Goal: Information Seeking & Learning: Learn about a topic

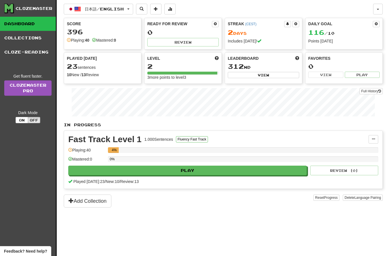
scroll to position [-1, 0]
click at [220, 170] on button "Play" at bounding box center [187, 171] width 238 height 10
select select "**"
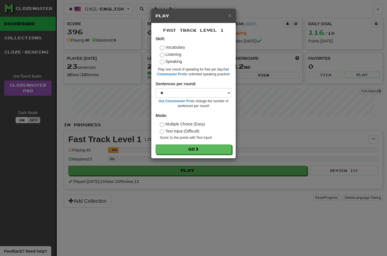
click at [211, 150] on button "Go" at bounding box center [193, 149] width 76 height 10
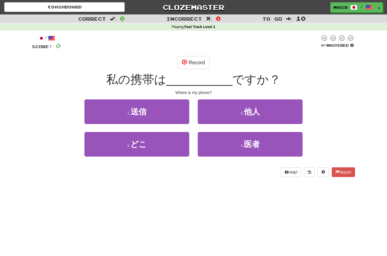
click at [187, 62] on span at bounding box center [184, 61] width 5 height 5
click at [195, 62] on button "Record" at bounding box center [193, 62] width 33 height 13
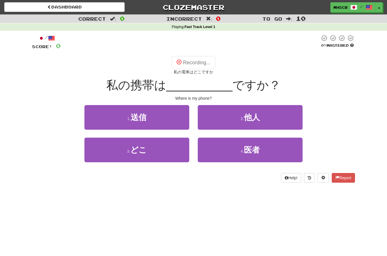
click at [237, 56] on div "Recording... 私の電車はどこですか" at bounding box center [193, 65] width 323 height 19
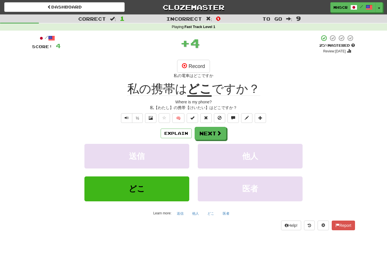
click at [200, 60] on button "Record" at bounding box center [193, 66] width 33 height 13
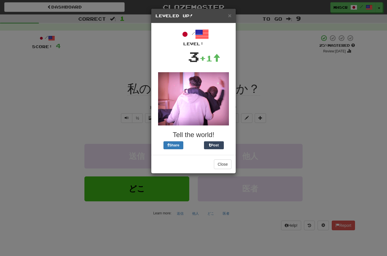
click at [222, 166] on button "Close" at bounding box center [223, 164] width 18 height 10
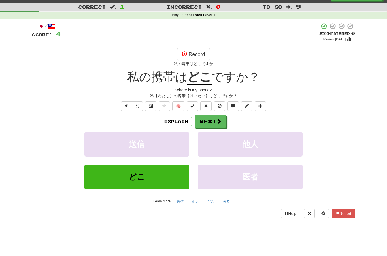
scroll to position [12, 0]
click at [215, 124] on button "Next" at bounding box center [210, 121] width 32 height 13
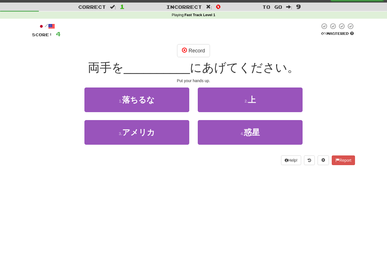
click at [253, 100] on span "上" at bounding box center [252, 99] width 8 height 9
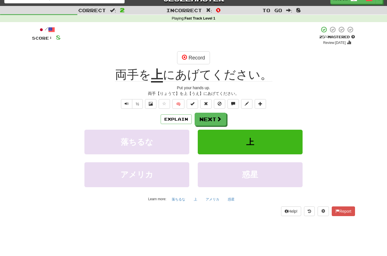
scroll to position [0, 0]
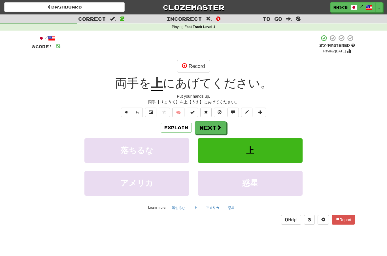
click at [124, 114] on button "Text-to-speech controls" at bounding box center [126, 113] width 11 height 10
click at [125, 110] on span "Text-to-speech controls" at bounding box center [127, 112] width 4 height 4
click at [127, 113] on span "Text-to-speech controls" at bounding box center [127, 112] width 4 height 4
click at [193, 69] on button "Record" at bounding box center [193, 66] width 33 height 13
click at [197, 63] on button "Record" at bounding box center [193, 66] width 33 height 13
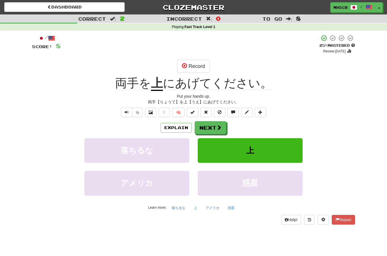
click at [199, 62] on button "Record" at bounding box center [193, 66] width 33 height 13
click at [240, 18] on div "Incorrect : 0" at bounding box center [193, 18] width 129 height 8
click at [199, 72] on button "Record" at bounding box center [193, 66] width 33 height 13
click at [194, 70] on button "Record" at bounding box center [193, 66] width 33 height 13
click at [210, 127] on button "Next" at bounding box center [210, 127] width 32 height 13
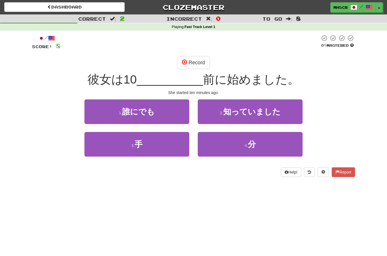
click at [262, 139] on button "4 . 分" at bounding box center [250, 144] width 105 height 25
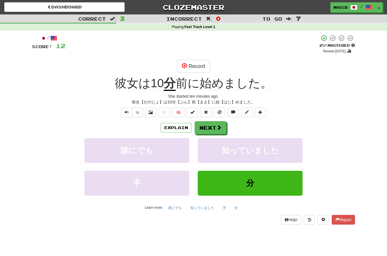
click at [125, 114] on span "Text-to-speech controls" at bounding box center [127, 112] width 4 height 4
click at [218, 125] on span at bounding box center [218, 127] width 5 height 5
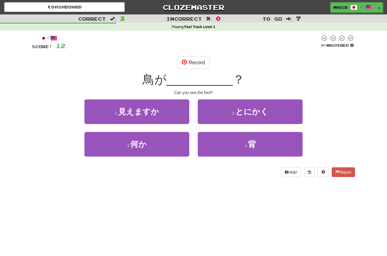
click at [162, 111] on button "1 . 見えますか" at bounding box center [136, 111] width 105 height 25
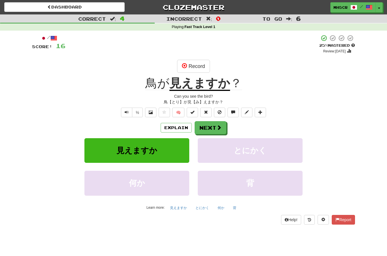
click at [218, 133] on button "Next" at bounding box center [210, 127] width 32 height 13
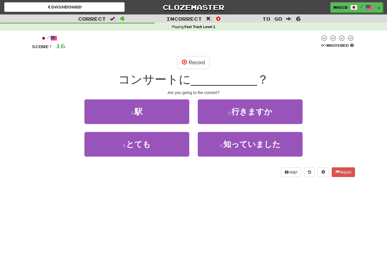
click at [275, 119] on button "2 . 行きますか" at bounding box center [250, 111] width 105 height 25
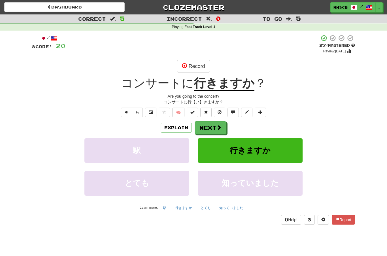
click at [221, 128] on span at bounding box center [218, 127] width 5 height 5
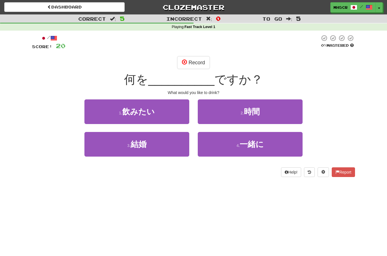
click at [173, 114] on button "1 . 飲みたい" at bounding box center [136, 111] width 105 height 25
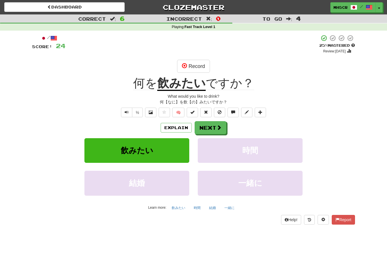
click at [220, 129] on span at bounding box center [218, 127] width 5 height 5
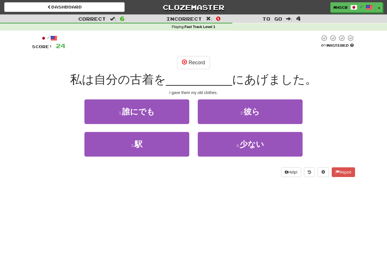
click at [273, 110] on button "2 . 彼ら" at bounding box center [250, 111] width 105 height 25
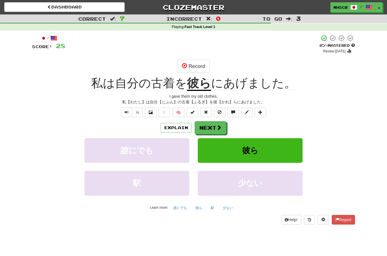
click at [217, 131] on button "Next" at bounding box center [210, 127] width 32 height 13
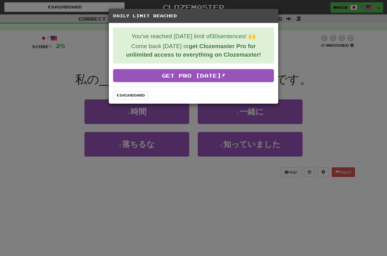
click at [326, 74] on div "Daily Limit Reached You've reached today's limit of 30 sentences! 🙌 Come back t…" at bounding box center [193, 128] width 387 height 256
click at [311, 76] on div "Daily Limit Reached You've reached today's limit of 30 sentences! 🙌 Come back t…" at bounding box center [193, 128] width 387 height 256
click at [139, 99] on link "Dashboard" at bounding box center [130, 95] width 35 height 8
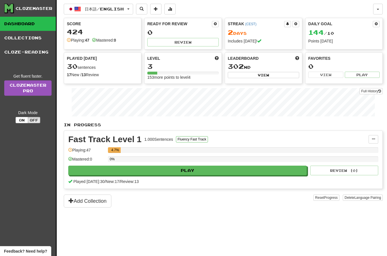
click at [212, 171] on button "Play" at bounding box center [187, 171] width 238 height 10
select select "**"
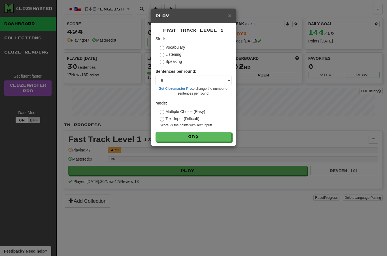
click at [218, 138] on button "Go" at bounding box center [193, 137] width 76 height 10
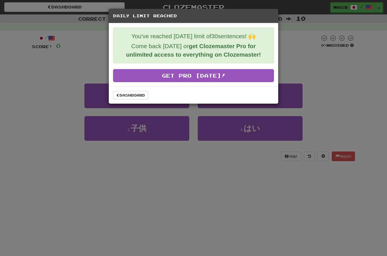
click at [348, 87] on div "Daily Limit Reached You've reached today's limit of 30 sentences! 🙌 Come back t…" at bounding box center [193, 128] width 387 height 256
click at [138, 99] on link "Dashboard" at bounding box center [130, 95] width 35 height 8
